Goal: Task Accomplishment & Management: Use online tool/utility

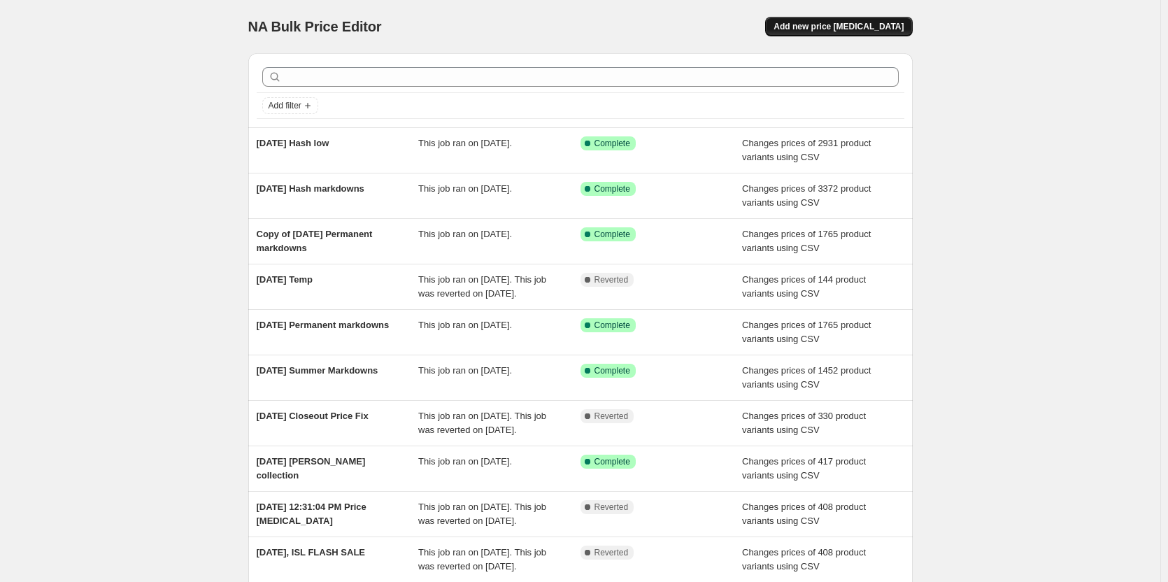
click at [875, 19] on button "Add new price change job" at bounding box center [838, 27] width 147 height 20
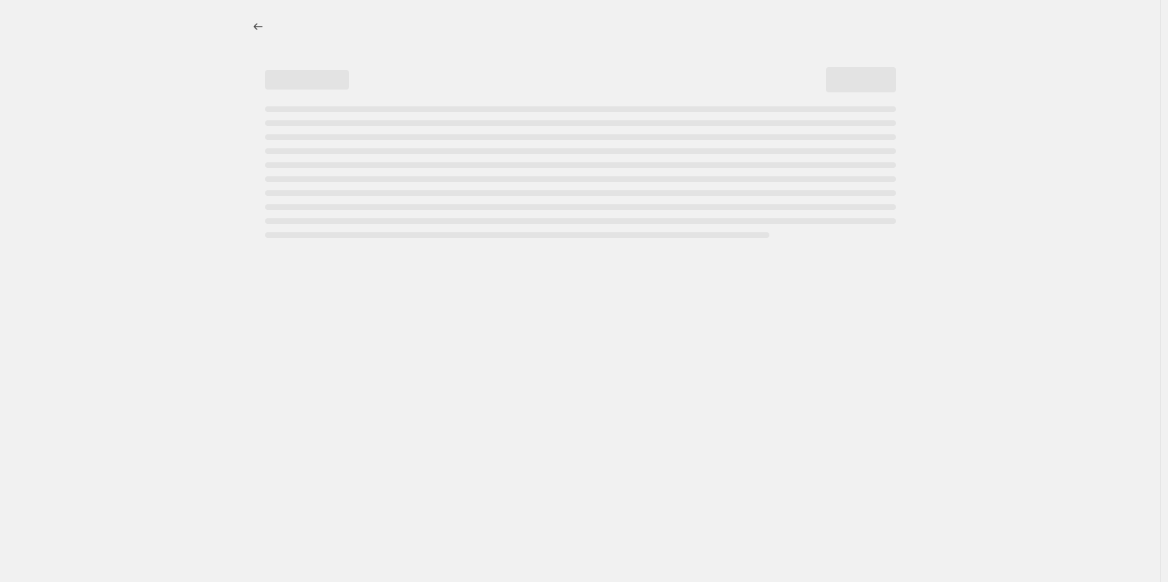
select select "percentage"
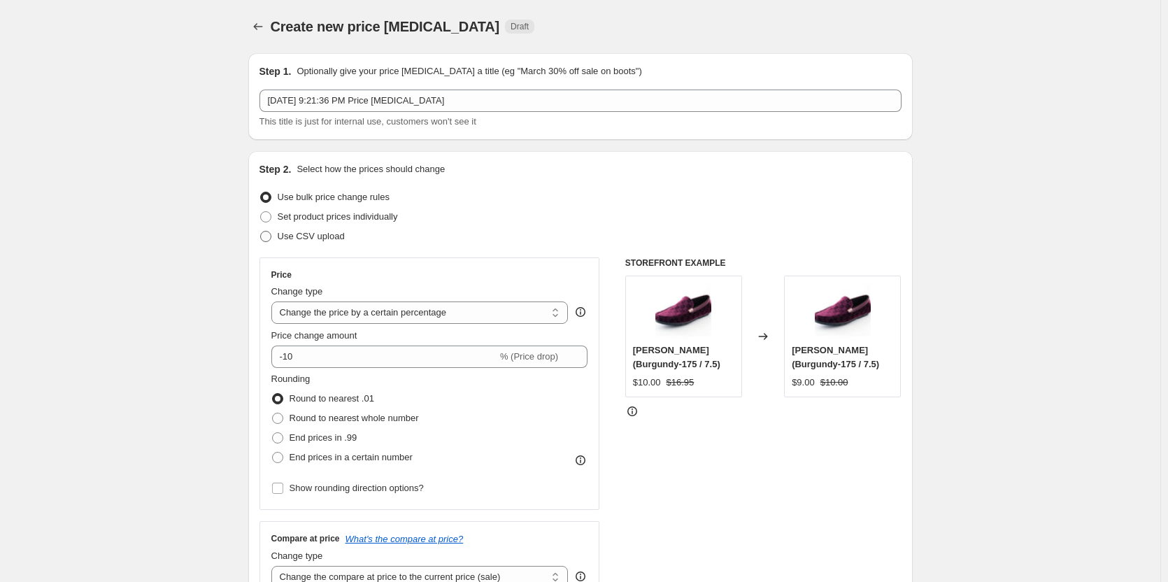
click at [310, 238] on span "Use CSV upload" at bounding box center [311, 236] width 67 height 10
click at [261, 231] on input "Use CSV upload" at bounding box center [260, 231] width 1 height 1
radio input "true"
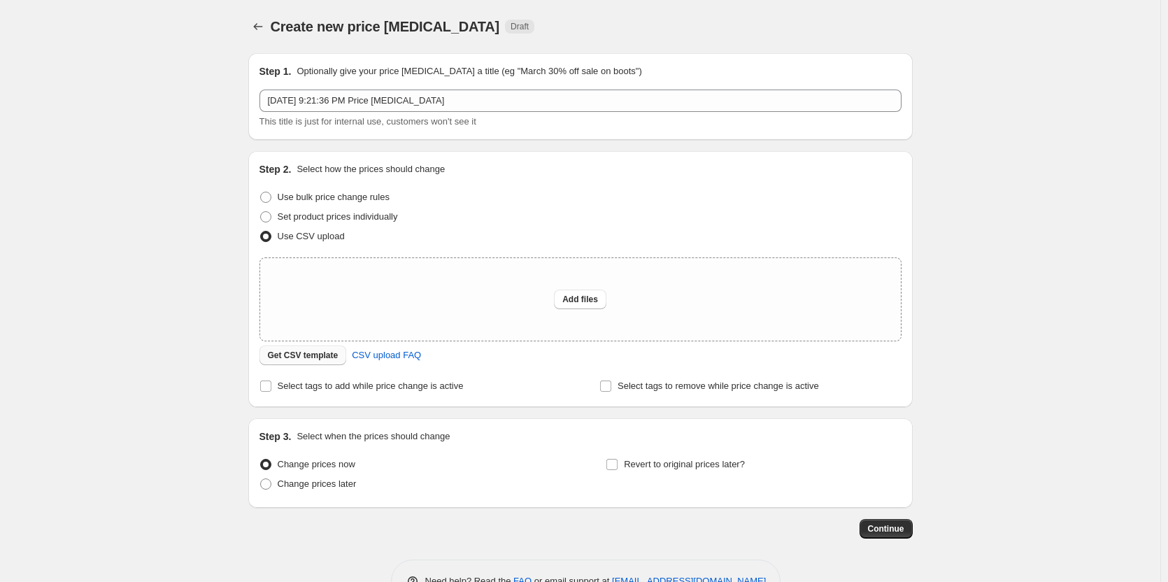
click at [279, 356] on span "Get CSV template" at bounding box center [303, 355] width 71 height 11
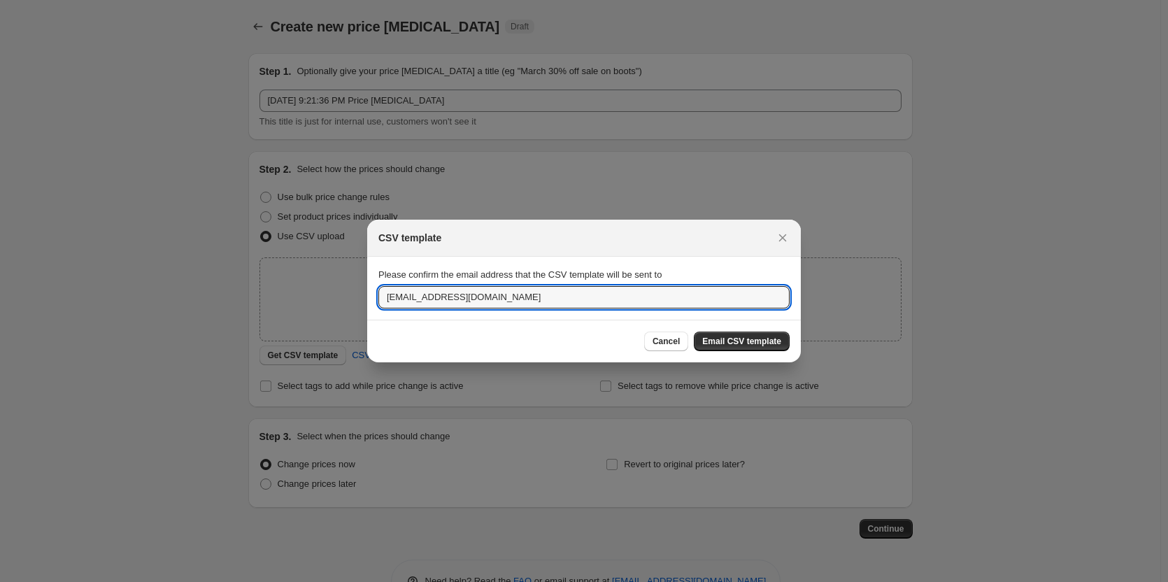
drag, startPoint x: 430, startPoint y: 301, endPoint x: 316, endPoint y: 304, distance: 114.0
type input "vanessa@justmenshoes.com"
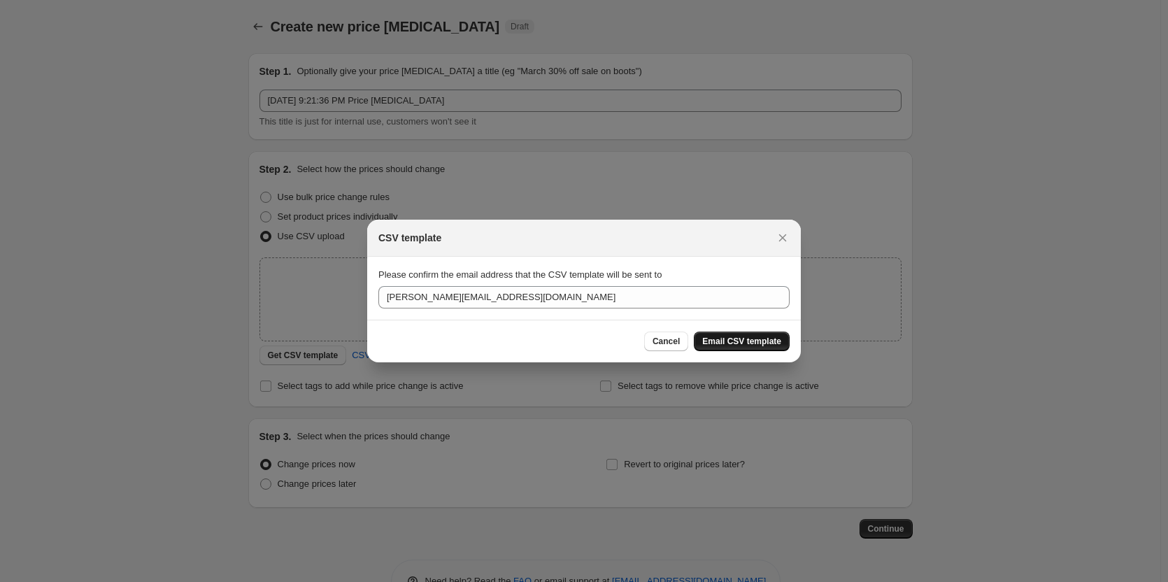
click at [767, 335] on button "Email CSV template" at bounding box center [742, 342] width 96 height 20
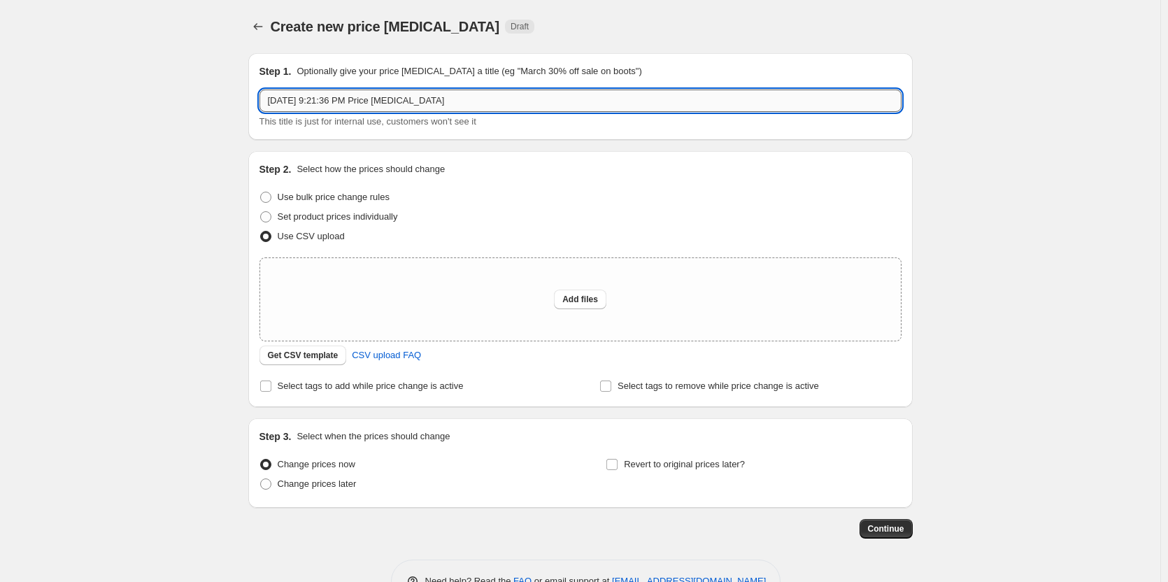
drag, startPoint x: 329, startPoint y: 99, endPoint x: 573, endPoint y: 90, distance: 244.3
click at [573, 90] on input "Aug 24, 2025, 9:21:36 PM Price change job" at bounding box center [580, 101] width 642 height 22
type input "Aug 24, 2025 Labor Day Sale fix"
click at [582, 300] on span "Add files" at bounding box center [580, 299] width 36 height 11
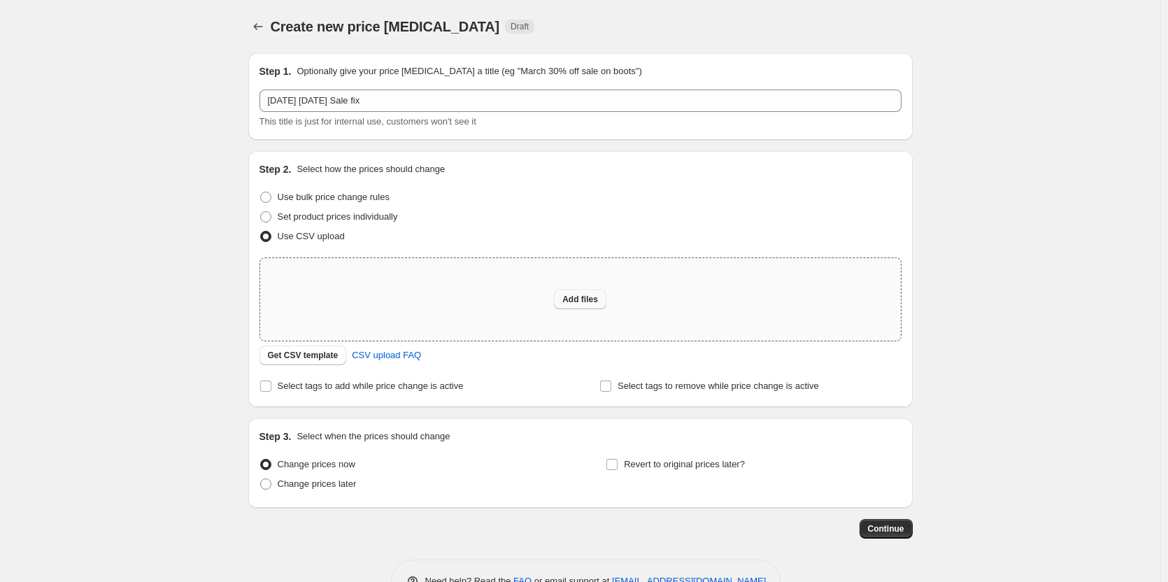
type input "C:\fakepath\if price fix.csv"
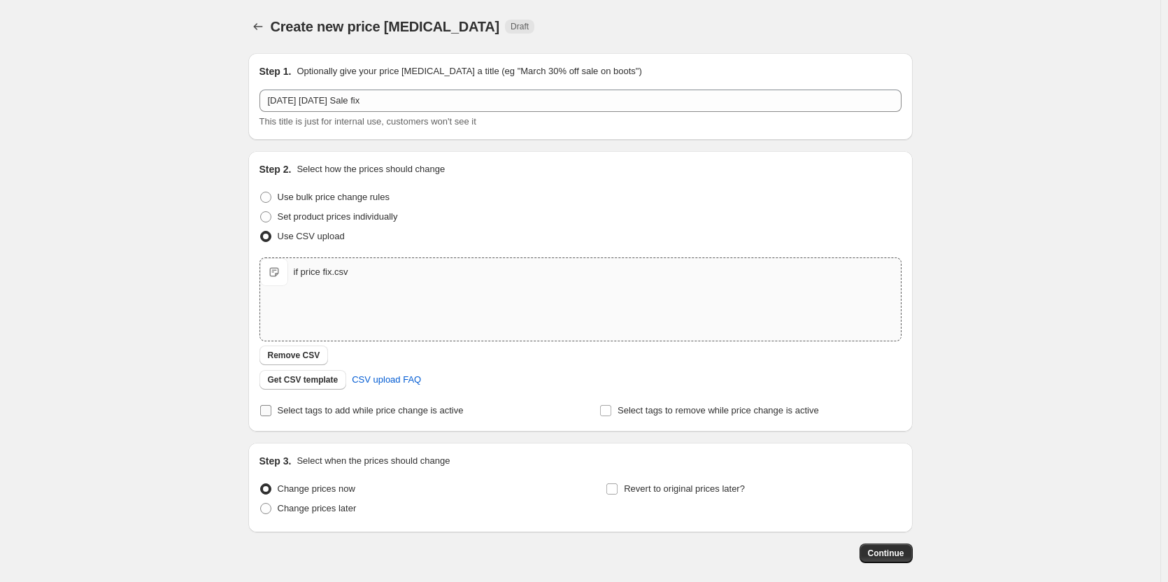
click at [271, 406] on input "Select tags to add while price change is active" at bounding box center [265, 410] width 11 height 11
checkbox input "true"
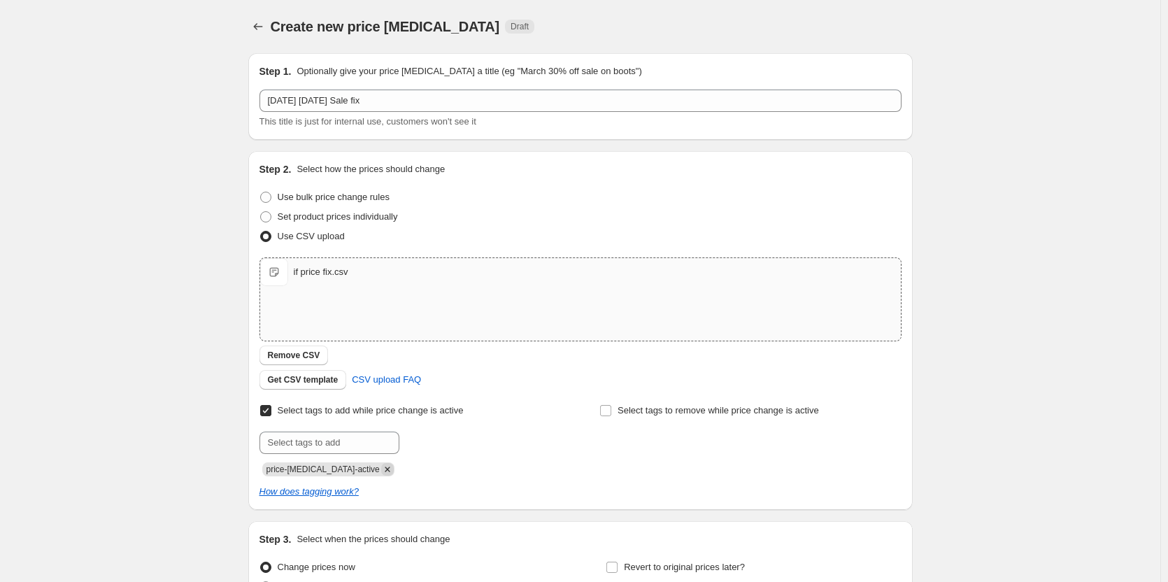
click at [381, 466] on icon "Remove price-change-job-active" at bounding box center [387, 469] width 13 height 13
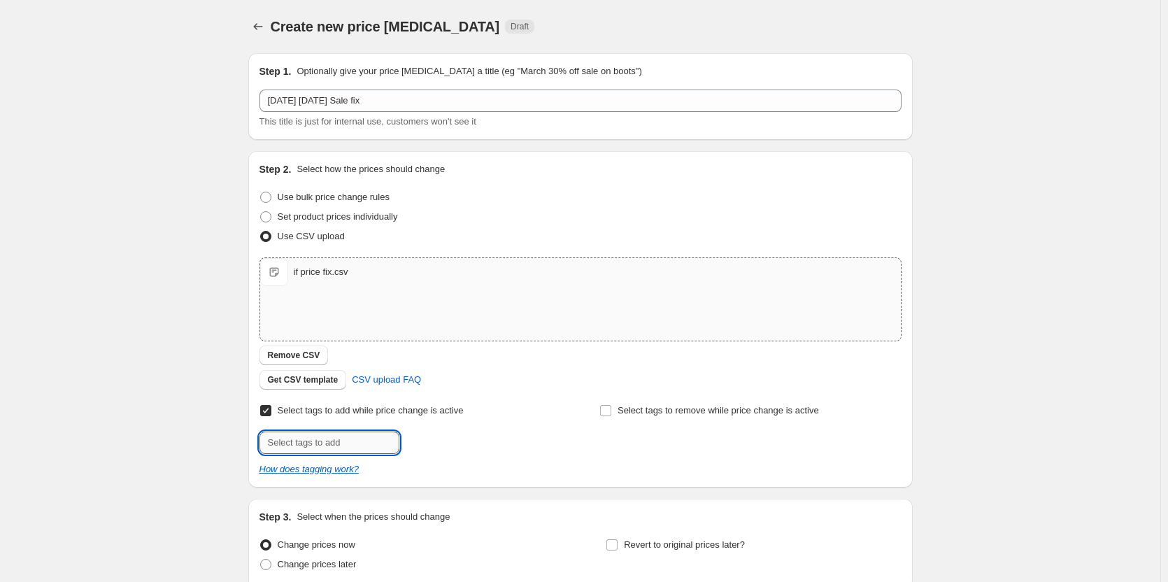
click at [370, 436] on input "text" at bounding box center [329, 443] width 140 height 22
drag, startPoint x: 327, startPoint y: 441, endPoint x: 153, endPoint y: 443, distance: 174.2
click at [154, 443] on div "Create new price change job. This page is ready Create new price change job Dra…" at bounding box center [580, 352] width 1160 height 704
type input "HASH"
click at [432, 443] on span "Add HASH" at bounding box center [432, 441] width 43 height 11
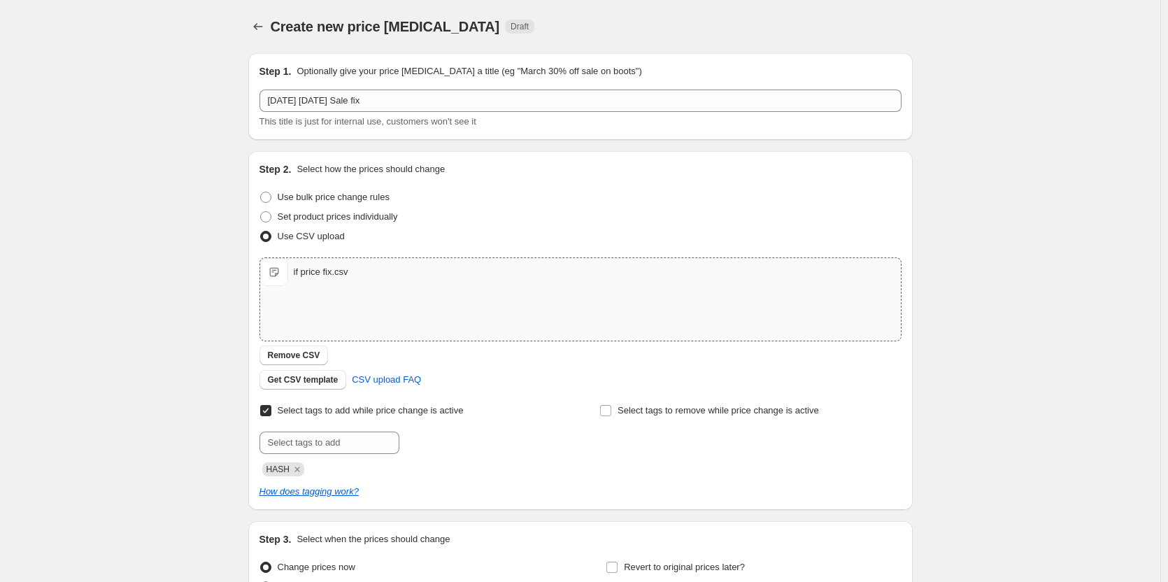
click at [569, 449] on div "Select tags to add while price change is active Submit HASH Select tags to remo…" at bounding box center [580, 439] width 642 height 76
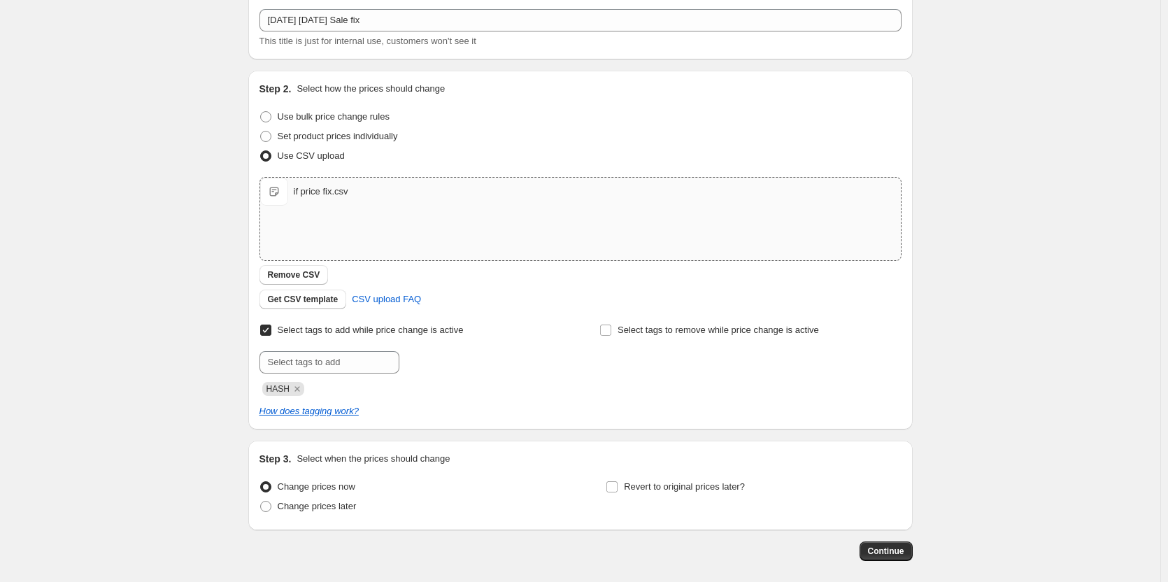
scroll to position [145, 0]
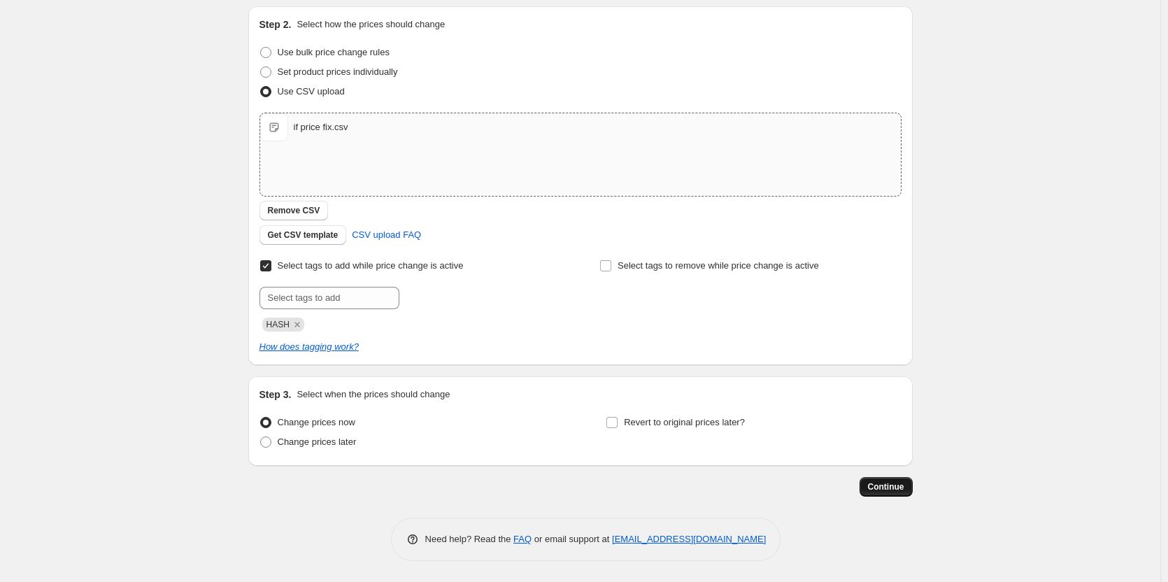
click at [891, 487] on span "Continue" at bounding box center [886, 486] width 36 height 11
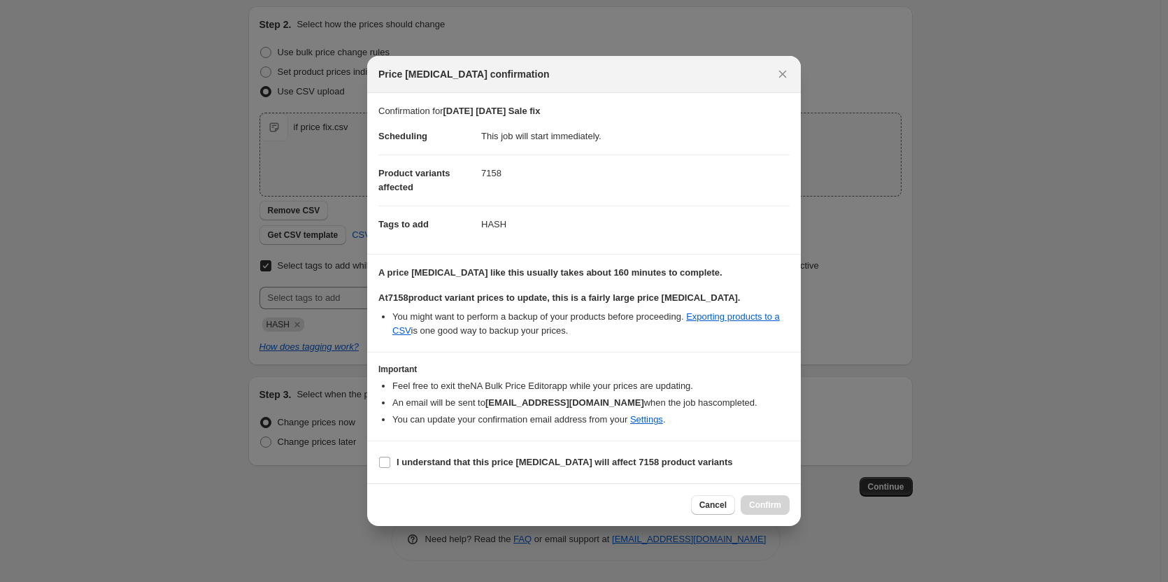
click at [447, 473] on section "I understand that this price change job will affect 7158 product variants" at bounding box center [584, 462] width 434 height 42
drag, startPoint x: 443, startPoint y: 469, endPoint x: 422, endPoint y: 457, distance: 23.8
click at [442, 469] on span "I understand that this price change job will affect 7158 product variants" at bounding box center [565, 462] width 336 height 14
click at [390, 468] on input "I understand that this price change job will affect 7158 product variants" at bounding box center [384, 462] width 11 height 11
checkbox input "true"
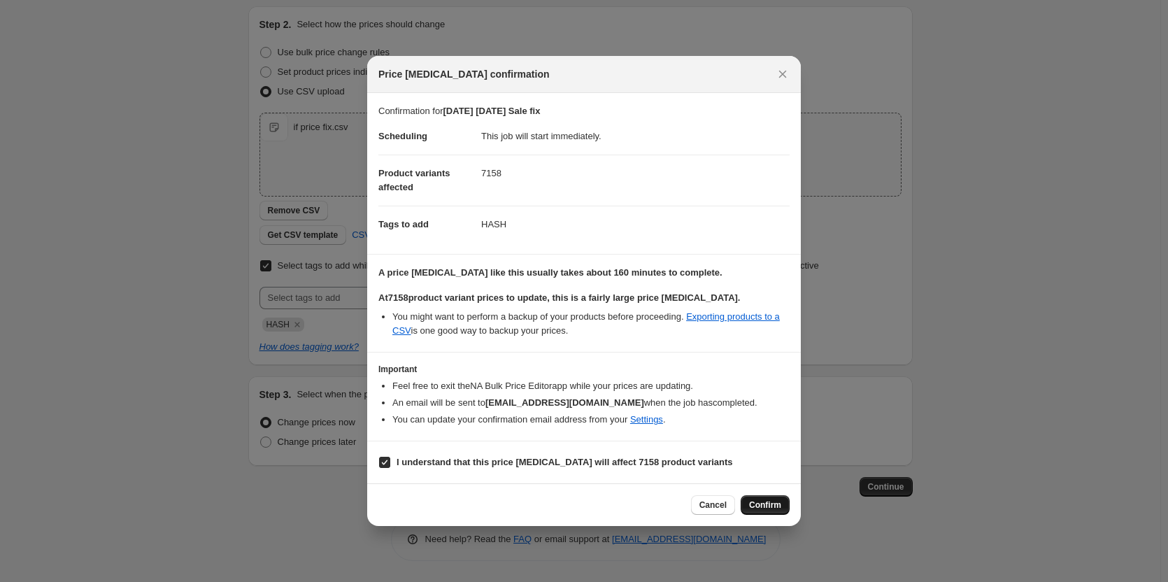
click at [774, 504] on span "Confirm" at bounding box center [765, 504] width 32 height 11
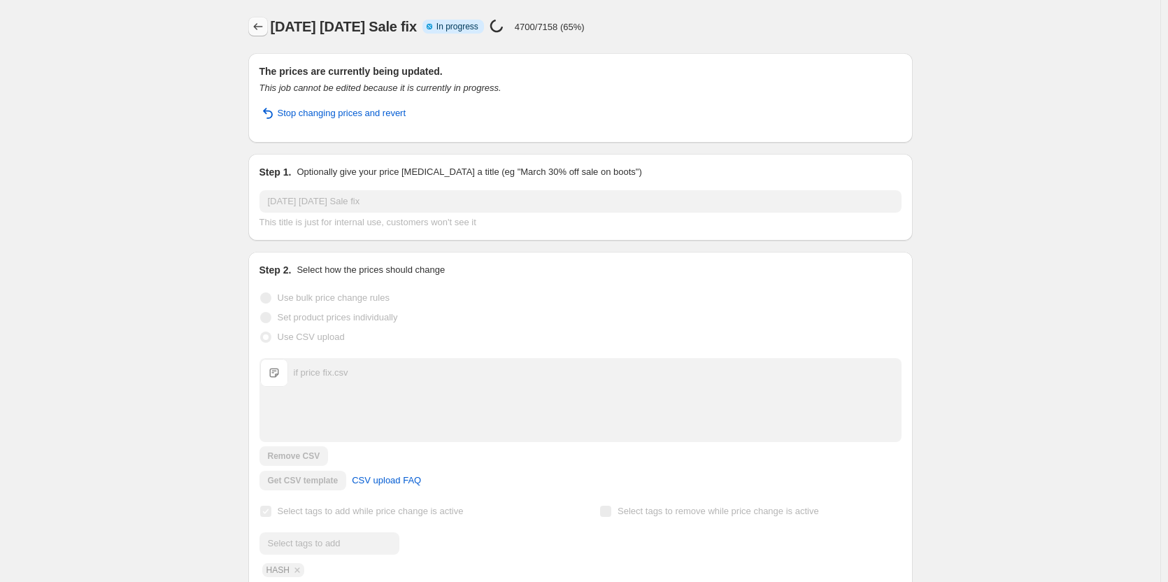
click at [265, 24] on icon "Price change jobs" at bounding box center [258, 27] width 14 height 14
